Goal: Register for event/course

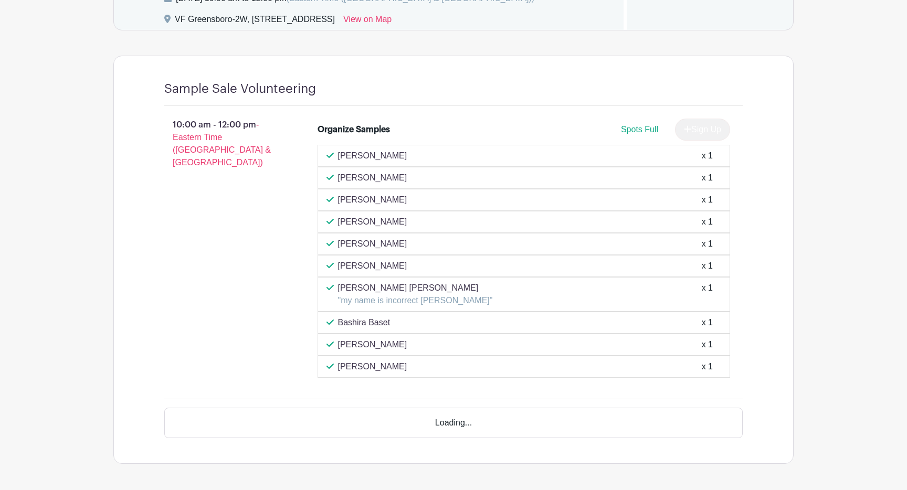
scroll to position [686, 0]
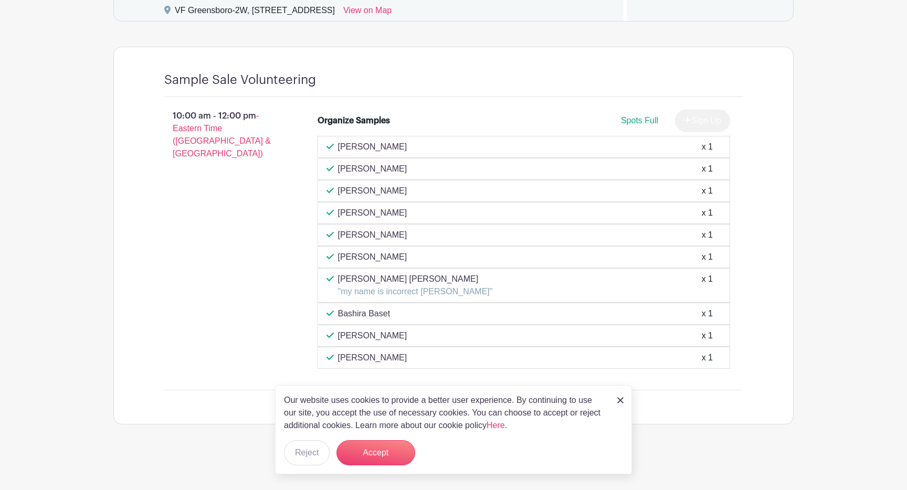
click at [620, 403] on img at bounding box center [620, 400] width 6 height 6
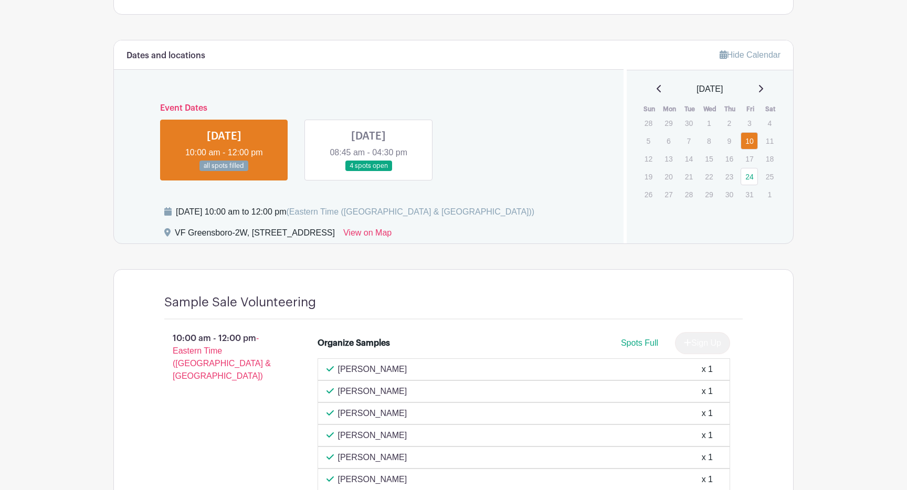
scroll to position [434, 0]
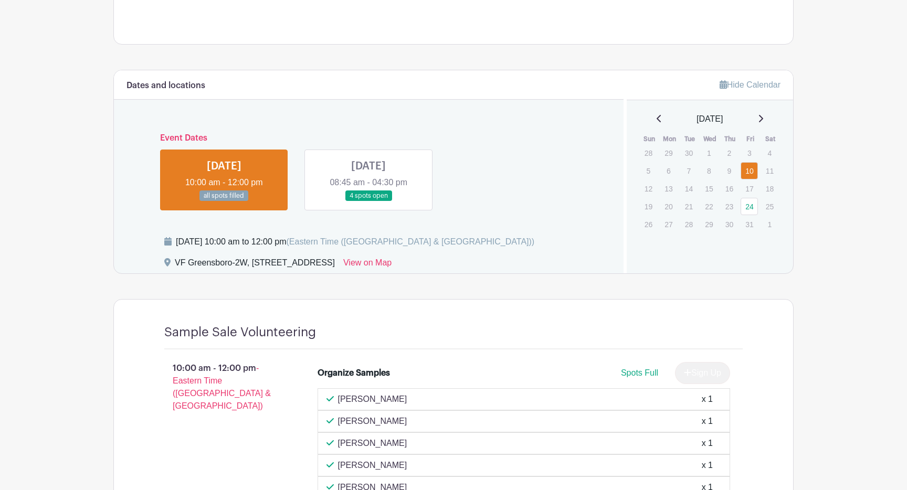
click at [369, 202] on link at bounding box center [369, 202] width 0 height 0
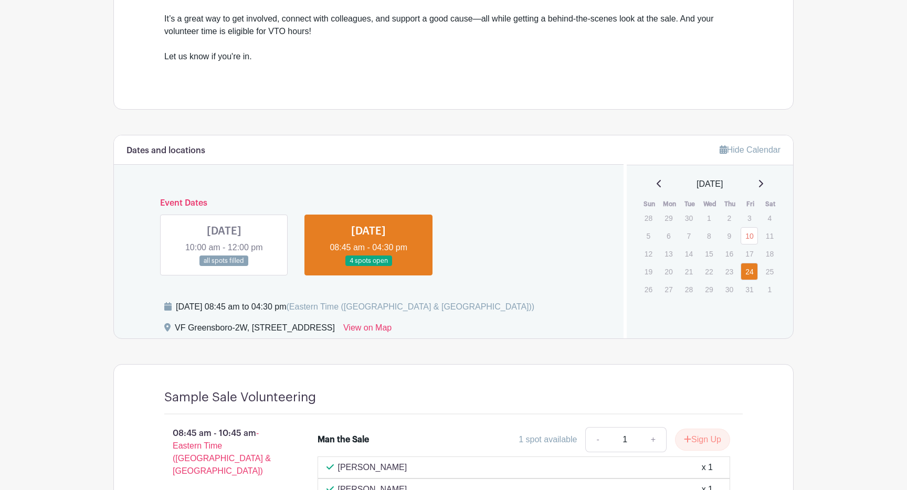
scroll to position [311, 0]
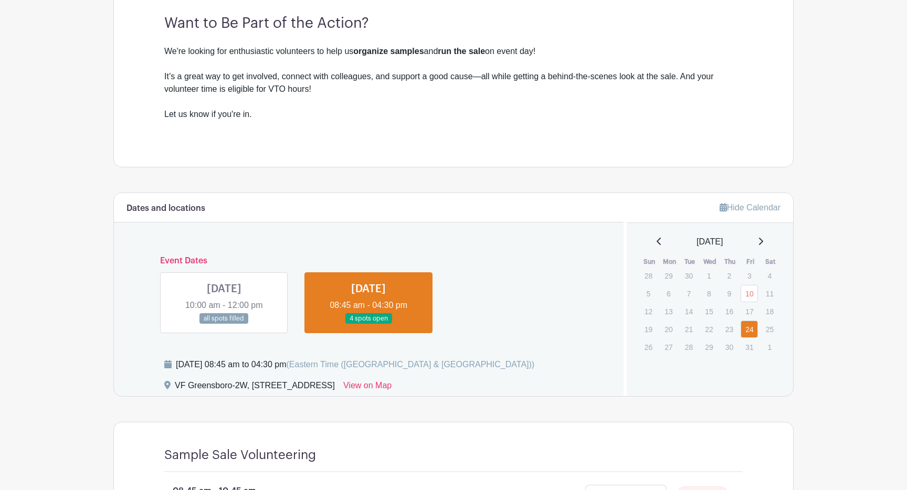
click at [224, 324] on link at bounding box center [224, 324] width 0 height 0
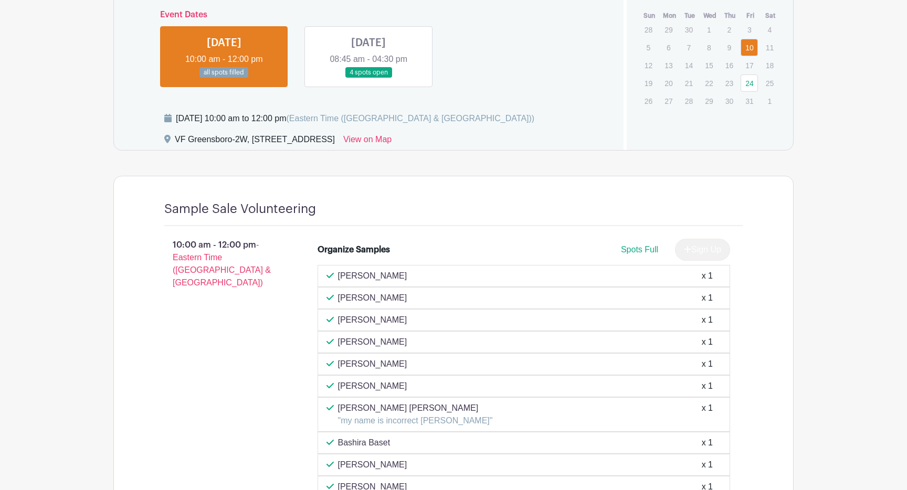
scroll to position [432, 0]
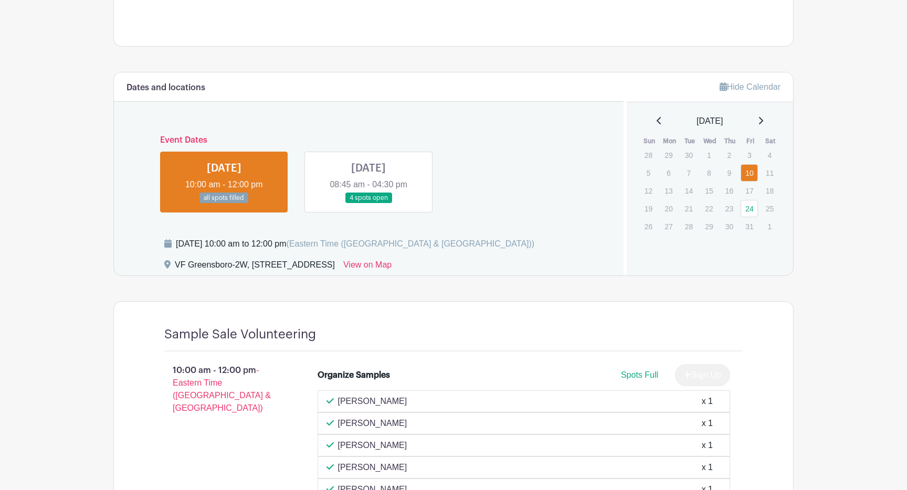
click at [369, 204] on link at bounding box center [369, 204] width 0 height 0
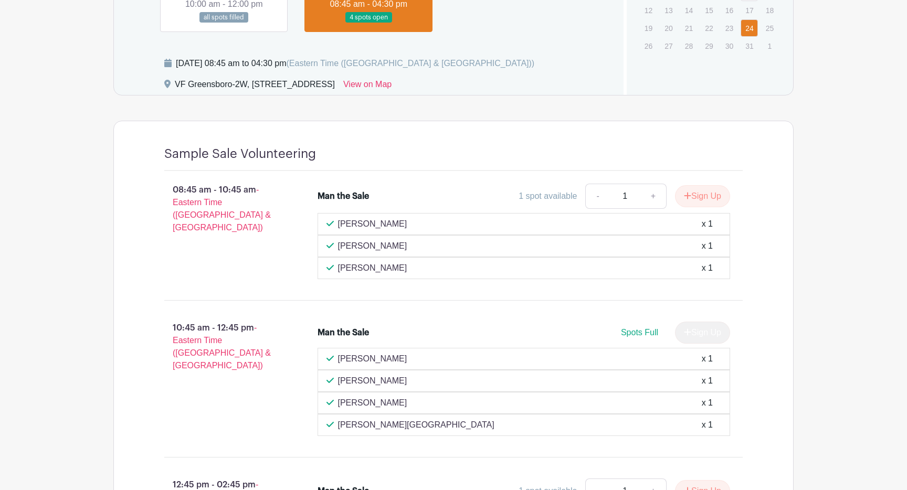
scroll to position [589, 0]
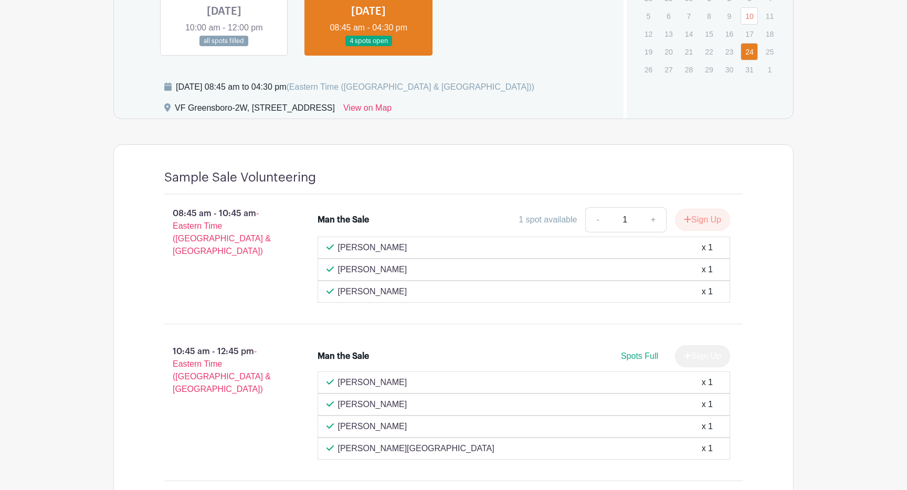
click at [224, 47] on link at bounding box center [224, 47] width 0 height 0
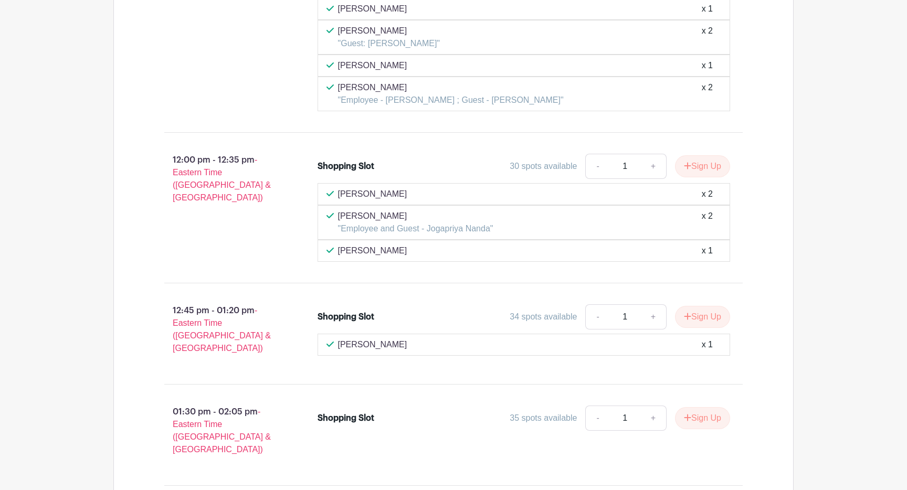
scroll to position [3276, 0]
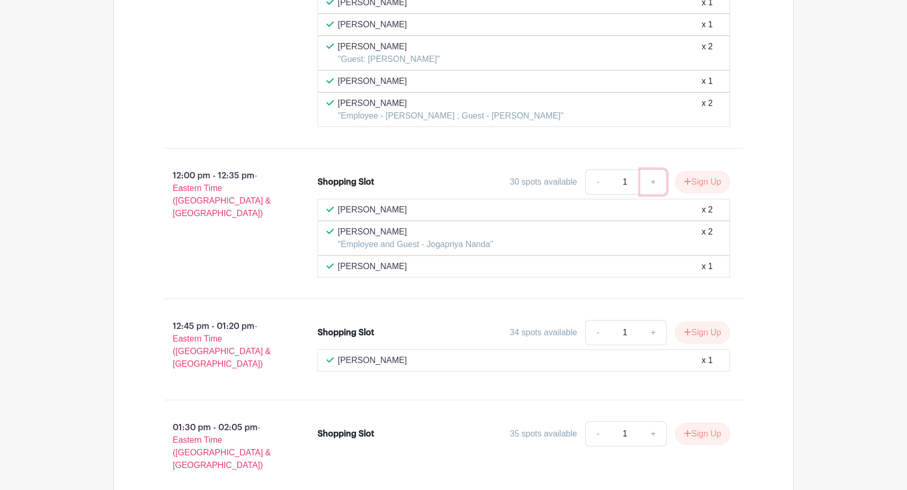
click at [653, 181] on link "+" at bounding box center [654, 182] width 26 height 25
type input "2"
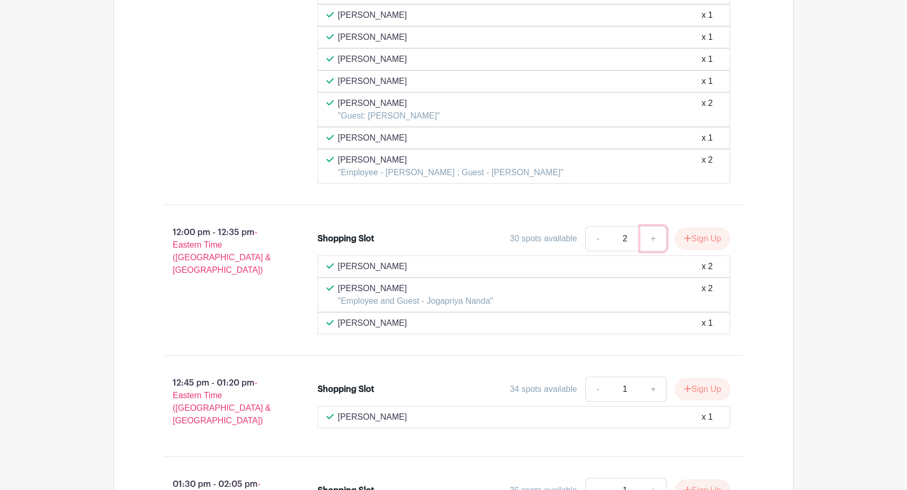
scroll to position [3217, 0]
click at [691, 245] on button "Sign Up" at bounding box center [702, 240] width 55 height 22
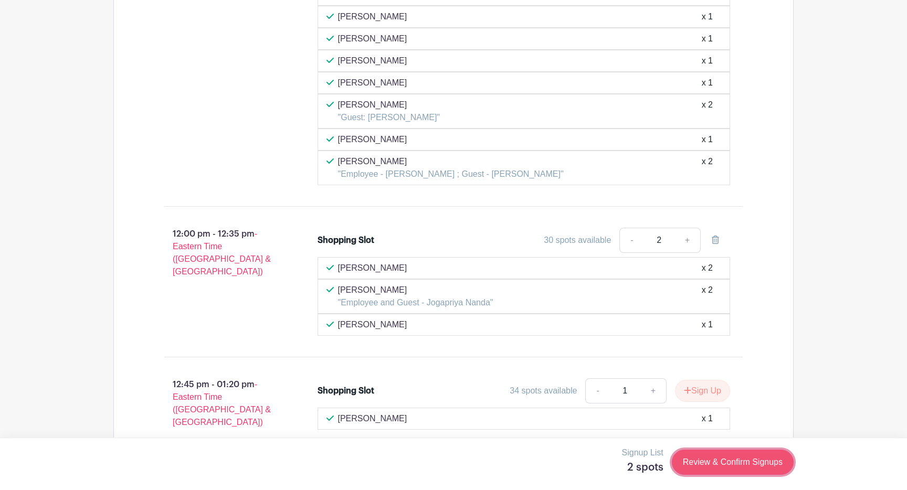
click at [726, 467] on link "Review & Confirm Signups" at bounding box center [733, 462] width 122 height 25
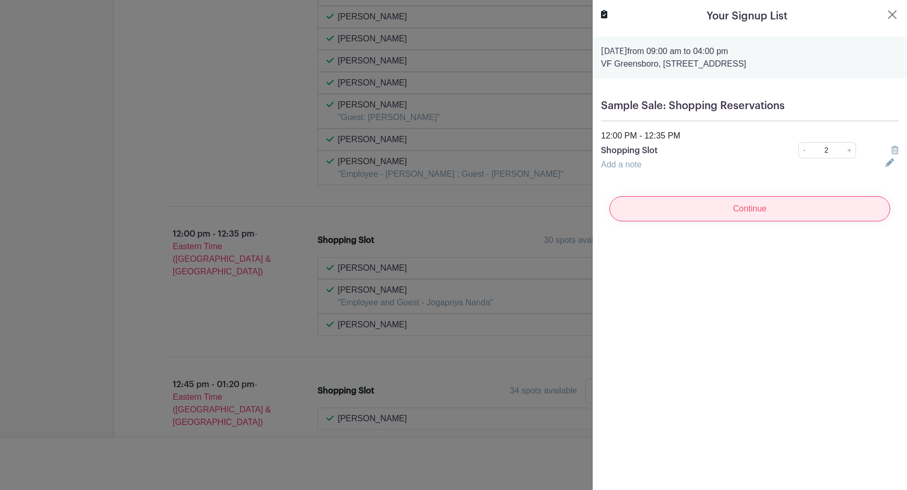
click at [780, 203] on input "Continue" at bounding box center [750, 208] width 281 height 25
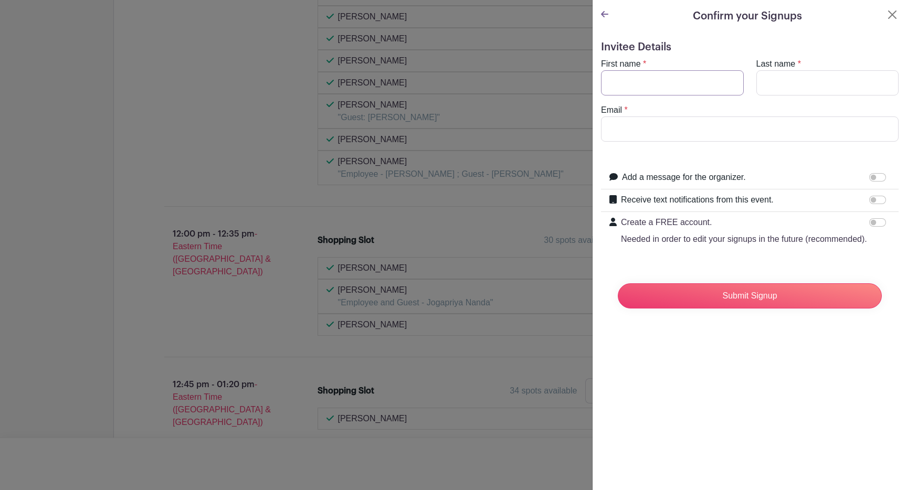
click at [630, 82] on input "First name" at bounding box center [672, 82] width 143 height 25
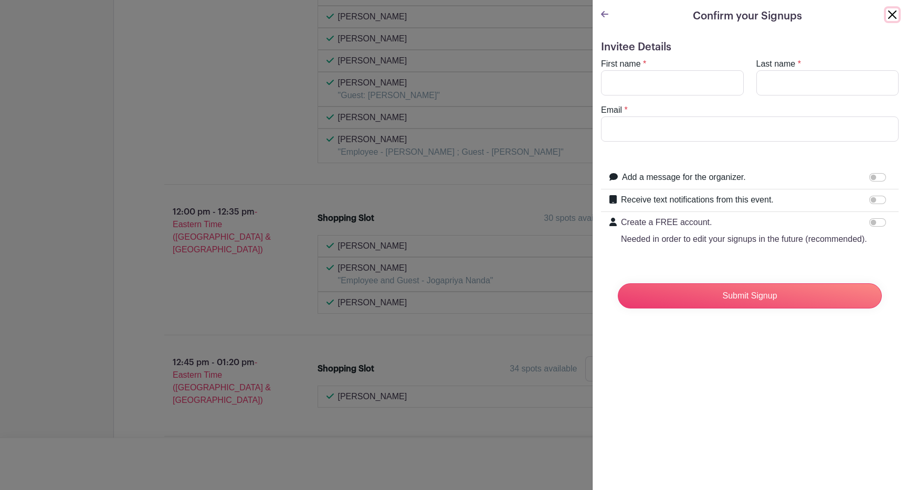
click at [892, 16] on button "Close" at bounding box center [892, 14] width 13 height 13
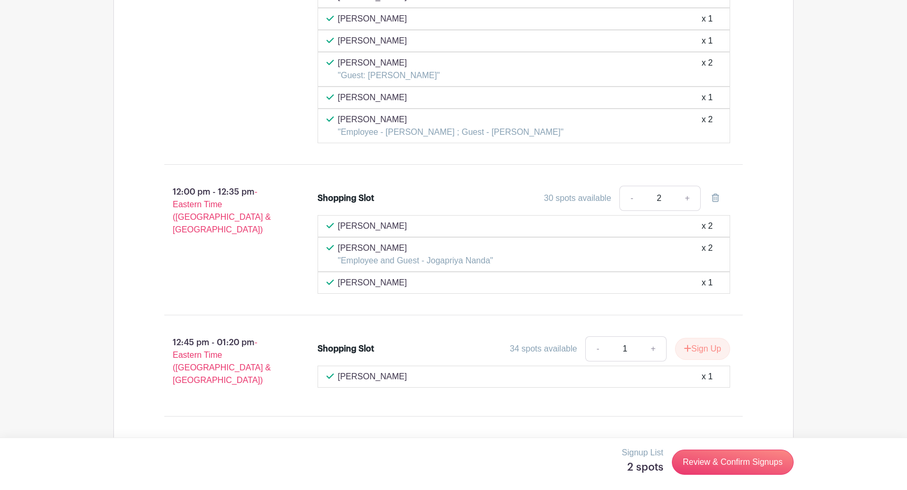
scroll to position [3256, 0]
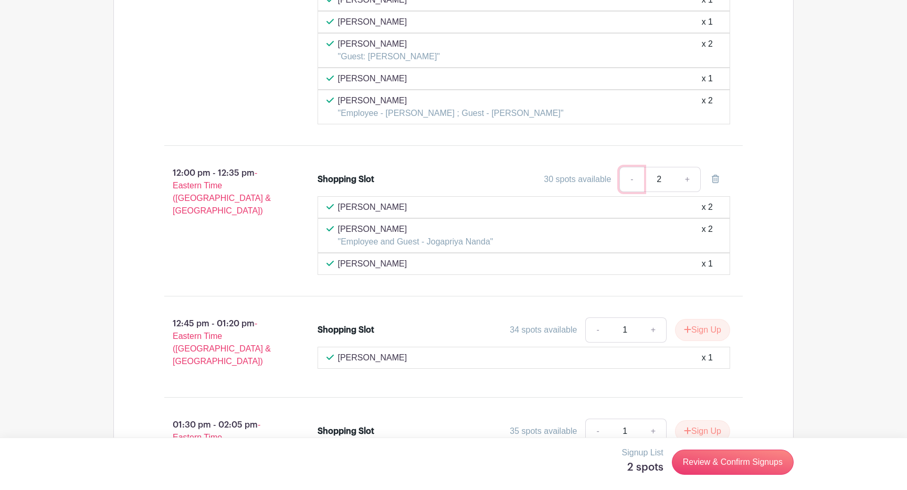
click at [630, 179] on link "-" at bounding box center [632, 179] width 24 height 25
type input "1"
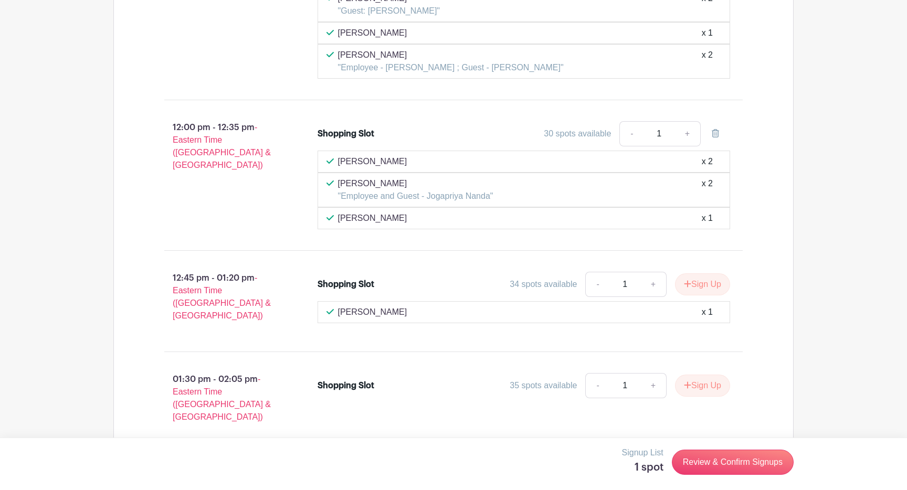
scroll to position [3302, 0]
click at [654, 288] on link "+" at bounding box center [654, 283] width 26 height 25
type input "2"
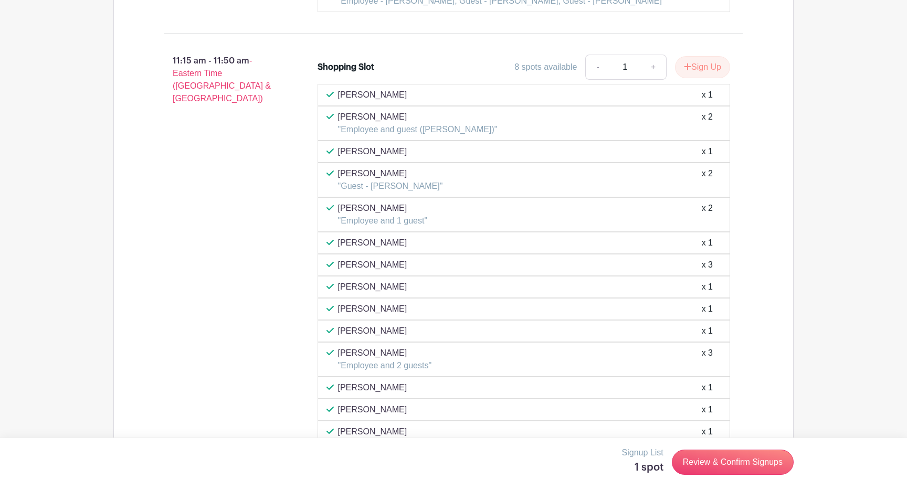
scroll to position [2823, 0]
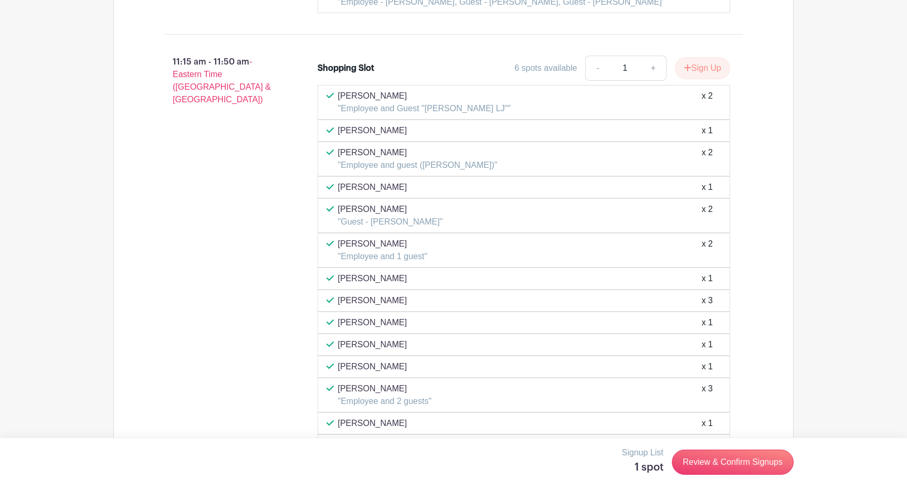
drag, startPoint x: 693, startPoint y: 70, endPoint x: 780, endPoint y: 189, distance: 146.9
click at [698, 68] on button "Sign Up" at bounding box center [702, 68] width 55 height 22
click at [722, 464] on link "Review & Confirm Signups" at bounding box center [733, 462] width 122 height 25
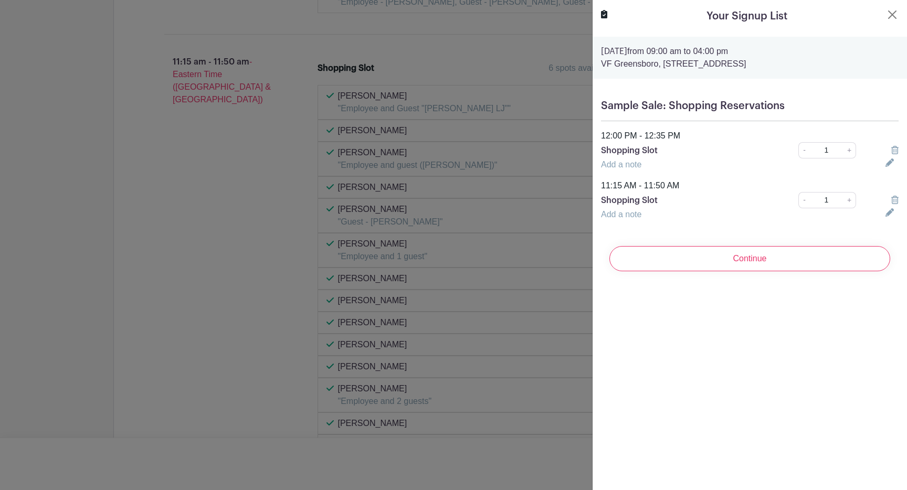
click at [895, 151] on icon at bounding box center [895, 150] width 7 height 8
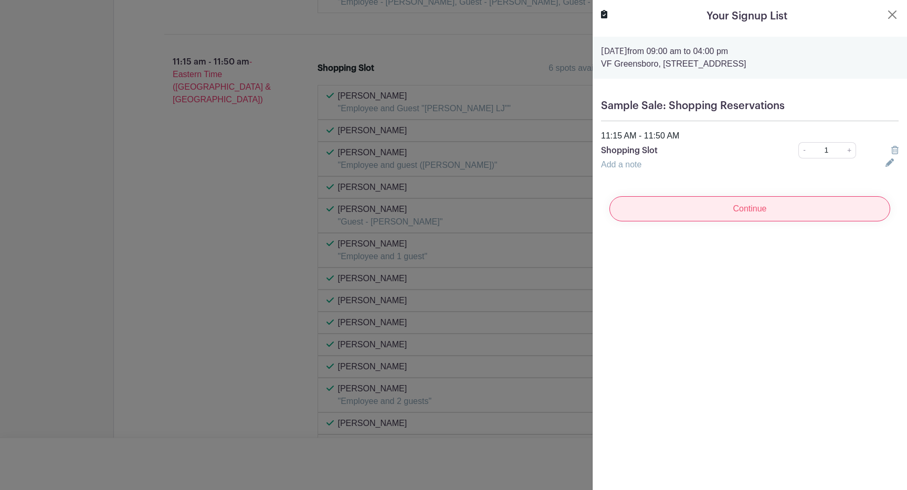
click at [810, 210] on input "Continue" at bounding box center [750, 208] width 281 height 25
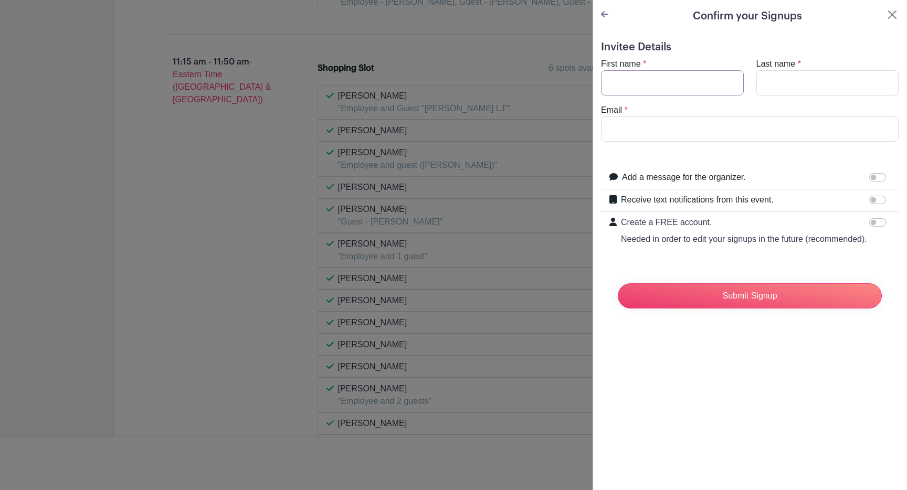
click at [653, 92] on input "First name" at bounding box center [672, 82] width 143 height 25
type input "Parag"
type input "Mahitkar"
type input "parag_mahitkar@vfc.com"
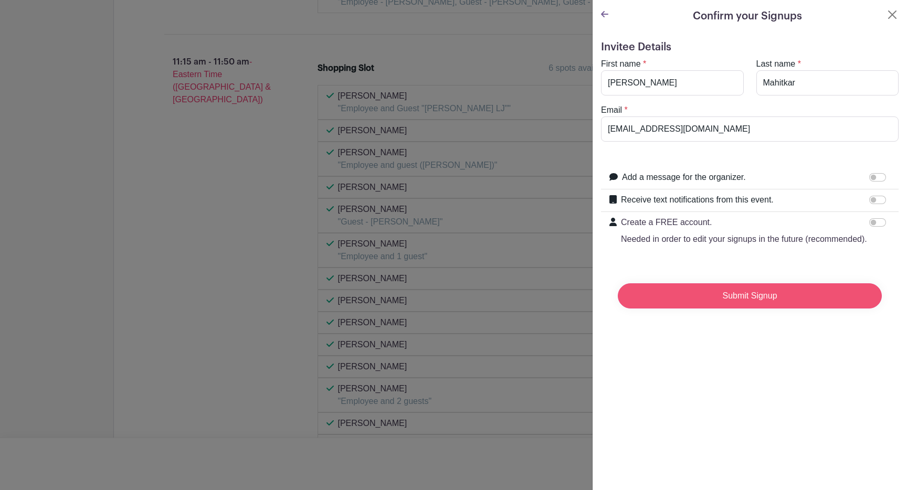
click at [747, 298] on input "Submit Signup" at bounding box center [750, 296] width 264 height 25
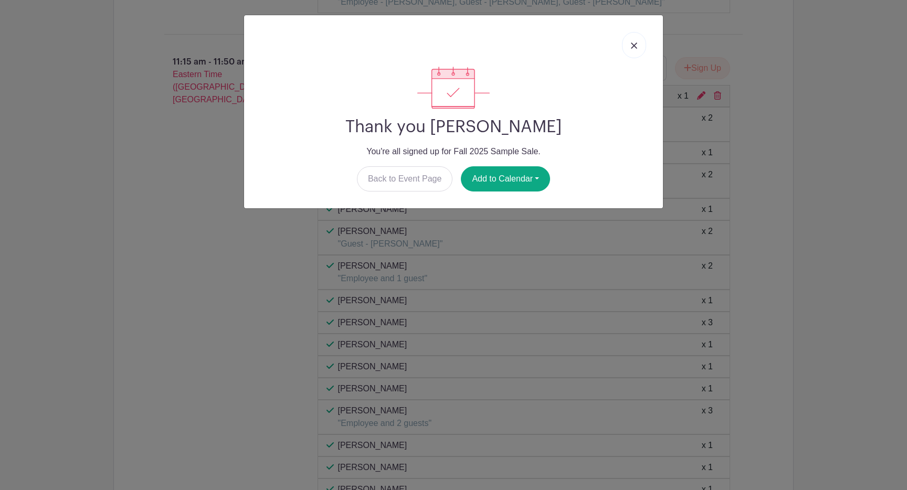
click at [633, 45] on img at bounding box center [634, 46] width 6 height 6
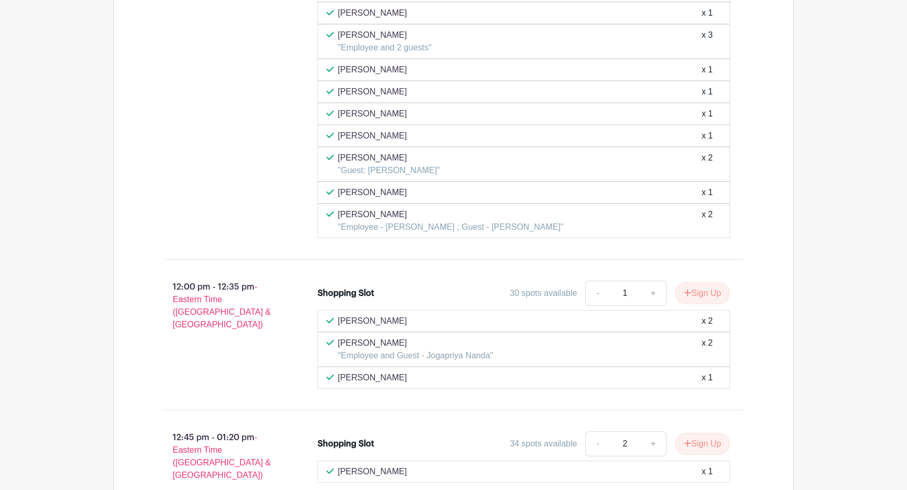
scroll to position [3423, 0]
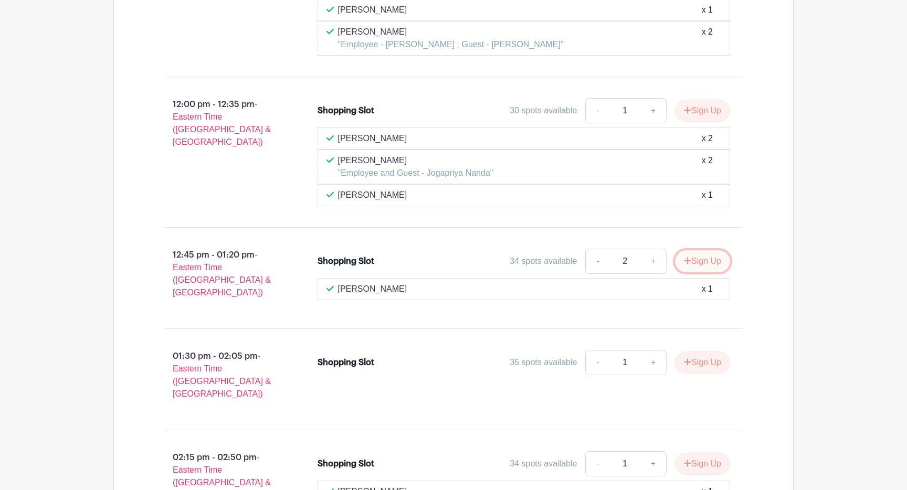
drag, startPoint x: 691, startPoint y: 241, endPoint x: 698, endPoint y: 260, distance: 20.6
click at [697, 260] on button "Sign Up" at bounding box center [702, 261] width 55 height 22
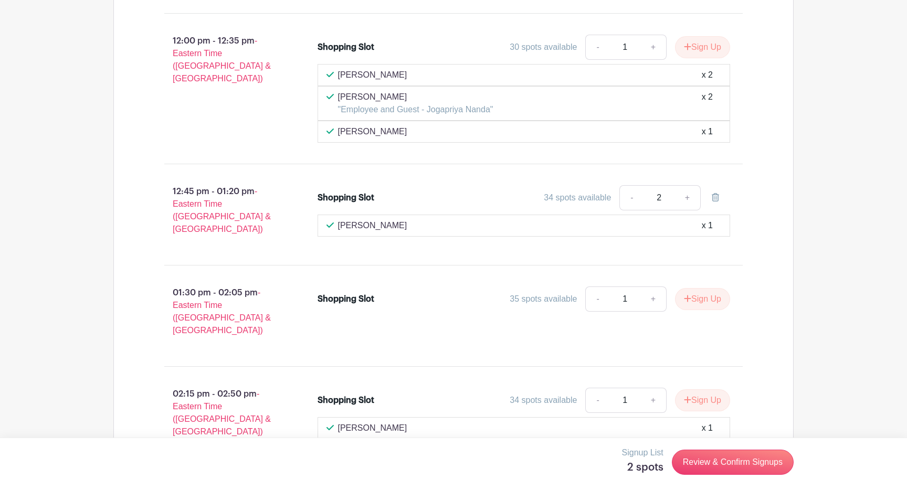
scroll to position [3522, 0]
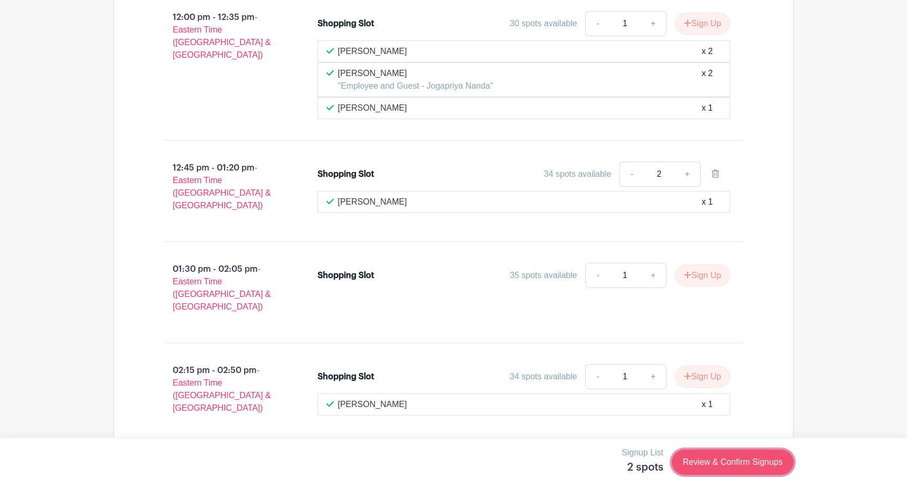
click at [731, 458] on link "Review & Confirm Signups" at bounding box center [733, 462] width 122 height 25
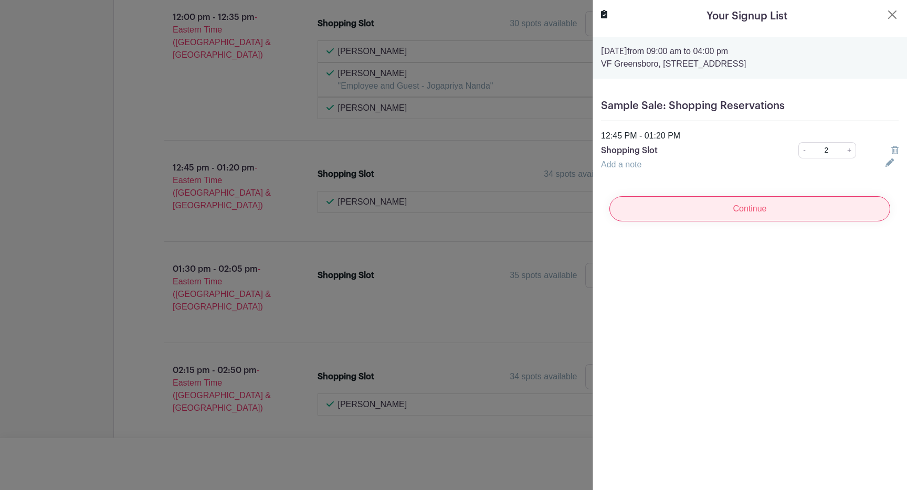
click at [753, 215] on input "Continue" at bounding box center [750, 208] width 281 height 25
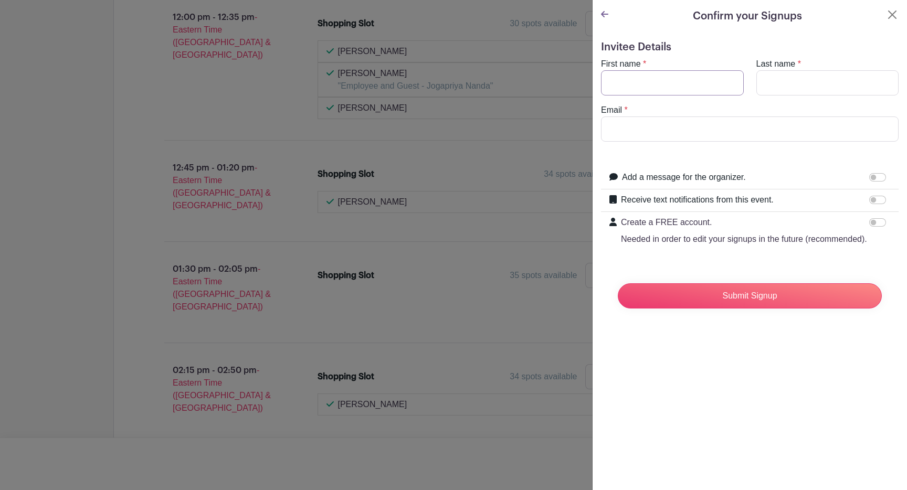
click at [647, 80] on input "First name" at bounding box center [672, 82] width 143 height 25
type input "Parag"
type input "Mahitkar"
type input "parag_mahitkar@vfc.com"
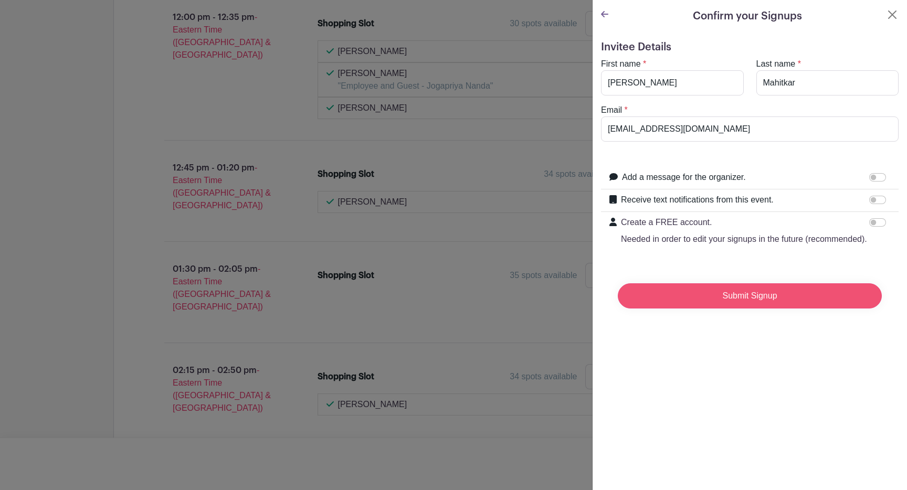
click at [753, 295] on input "Submit Signup" at bounding box center [750, 296] width 264 height 25
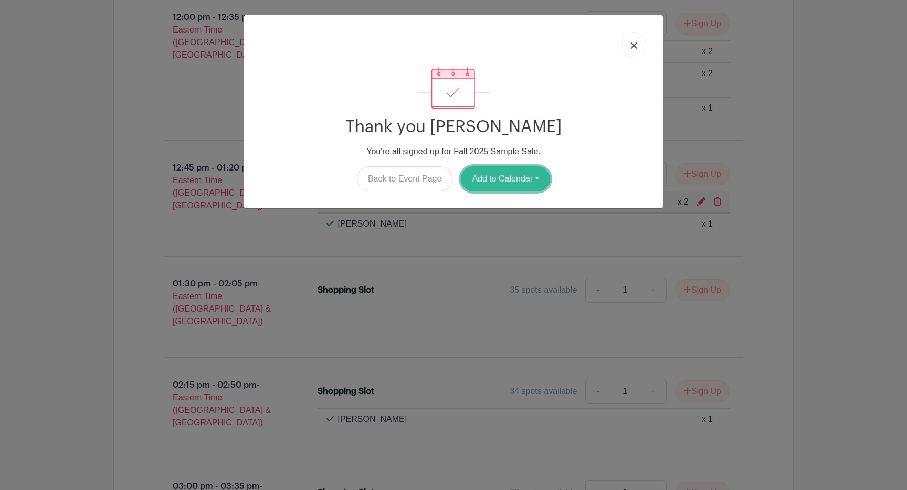
click at [523, 181] on button "Add to Calendar" at bounding box center [505, 178] width 89 height 25
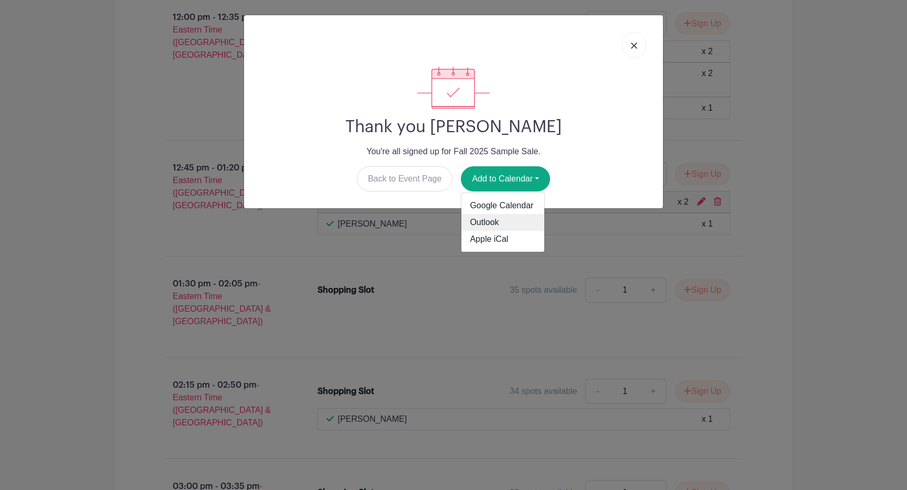
click at [507, 225] on link "Outlook" at bounding box center [503, 222] width 83 height 17
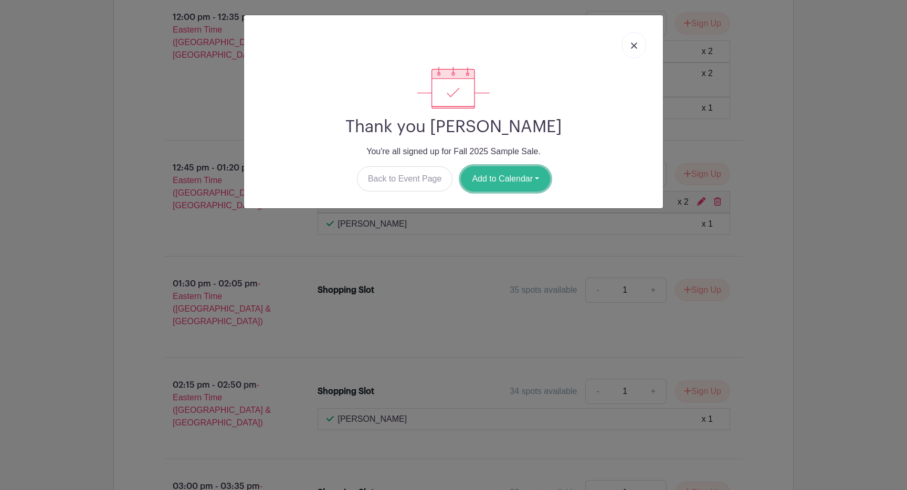
click at [502, 183] on button "Add to Calendar" at bounding box center [505, 178] width 89 height 25
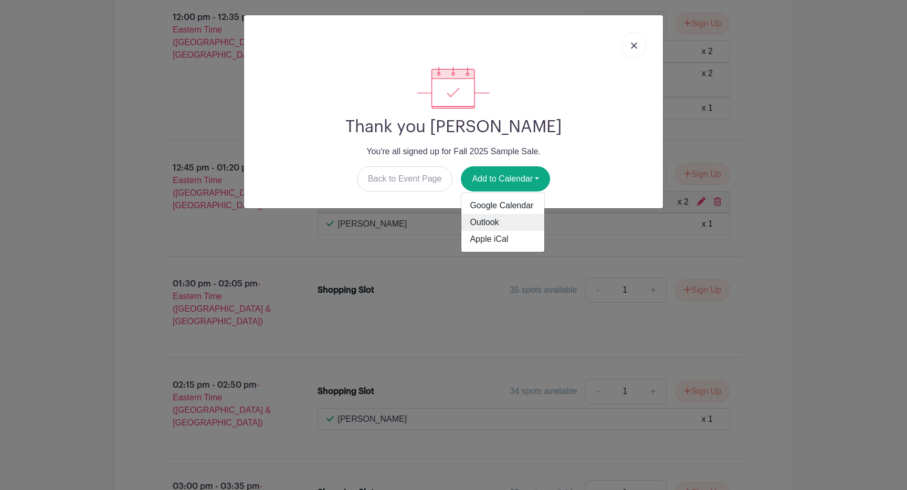
click at [501, 221] on link "Outlook" at bounding box center [503, 222] width 83 height 17
click at [640, 44] on link at bounding box center [634, 45] width 24 height 26
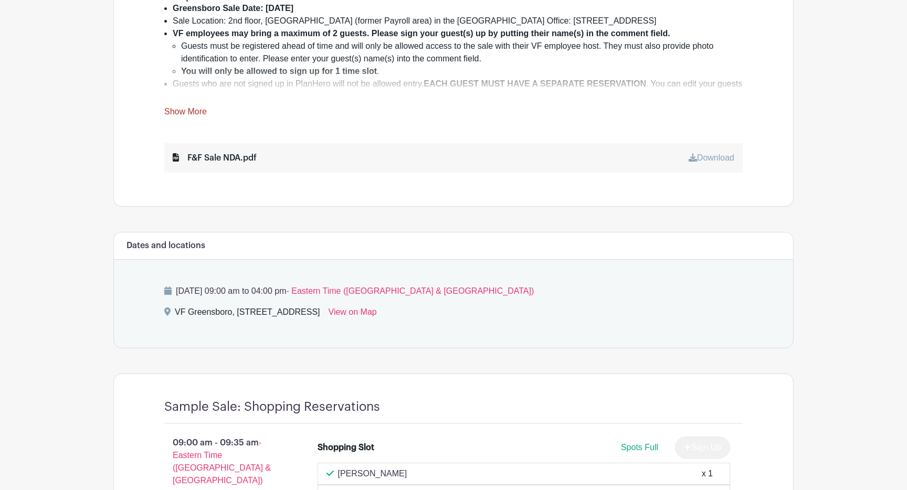
scroll to position [424, 0]
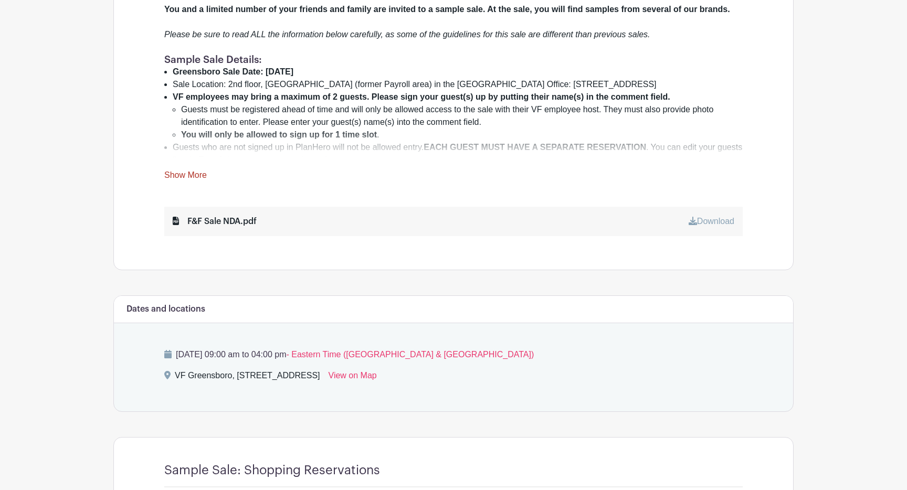
click at [421, 168] on div "You and a limited number of your friends and family are invited to a sample sal…" at bounding box center [453, 92] width 579 height 179
click at [391, 142] on li "Guests who are not signed up in PlanHero will not be allowed entry. EACH GUEST …" at bounding box center [458, 153] width 570 height 25
click at [191, 172] on link "Show More" at bounding box center [185, 177] width 43 height 13
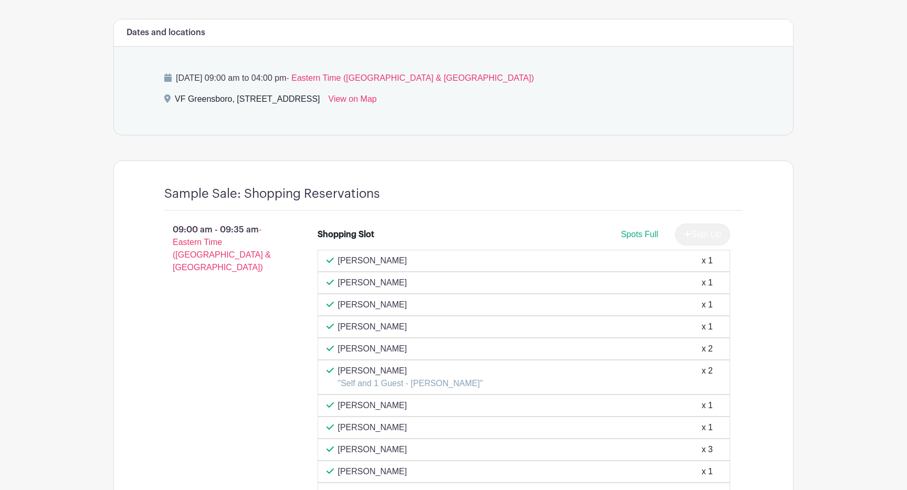
scroll to position [1135, 0]
